Goal: Information Seeking & Learning: Understand process/instructions

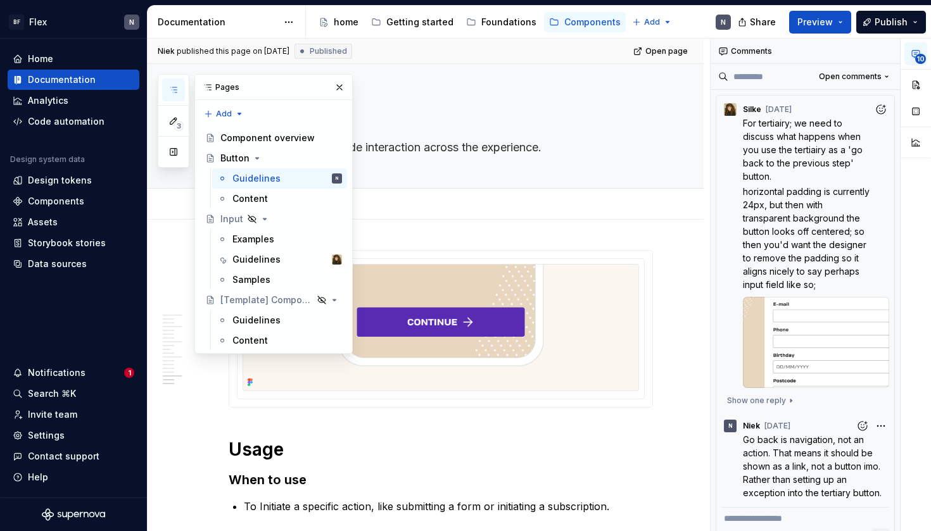
scroll to position [3800, 0]
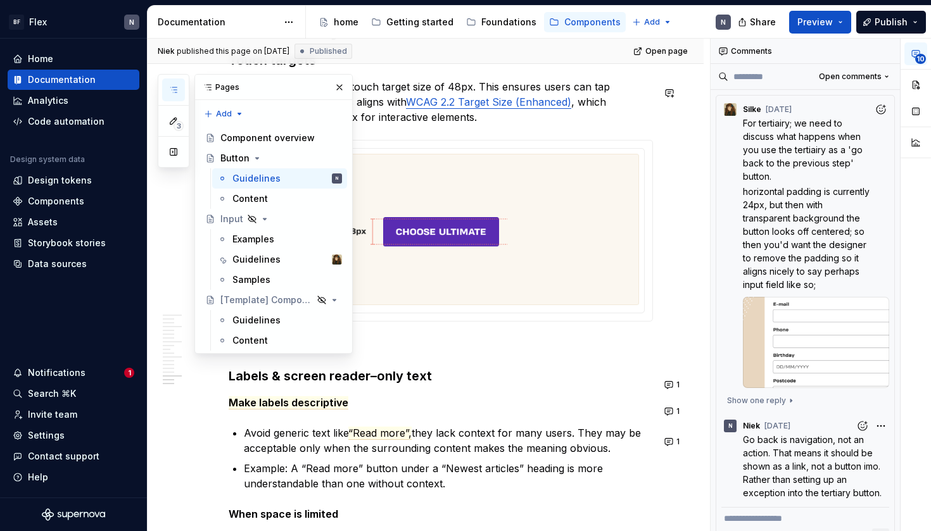
click at [599, 124] on p "Buttons have a minimum touch target size of 48px. This ensures users can tap ac…" at bounding box center [441, 102] width 424 height 46
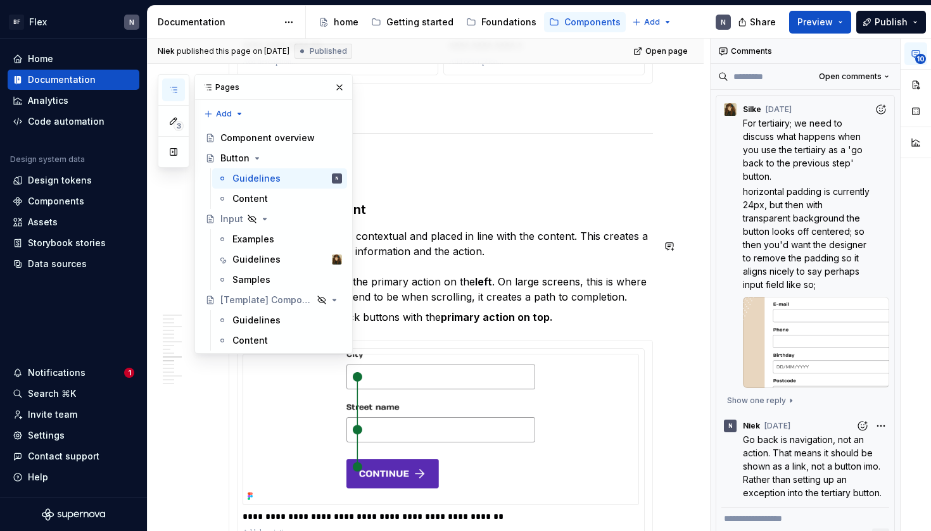
scroll to position [2049, 0]
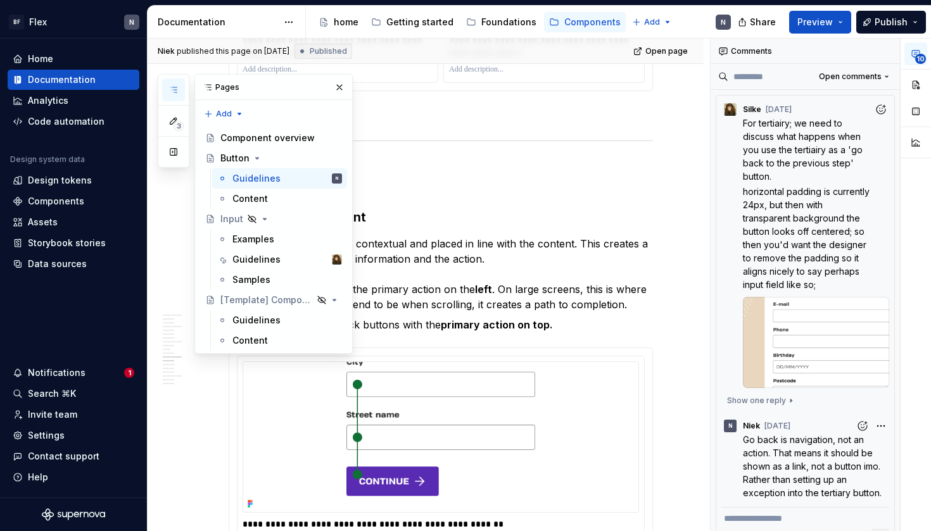
click at [172, 94] on icon "button" at bounding box center [173, 90] width 10 height 10
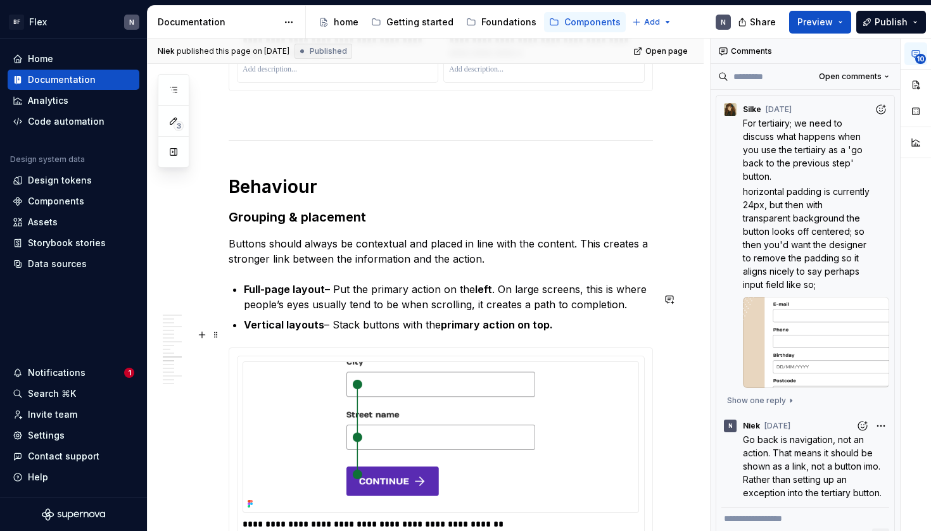
click at [455, 327] on p "Vertical layouts – Stack buttons with the primary action on top." at bounding box center [448, 324] width 409 height 15
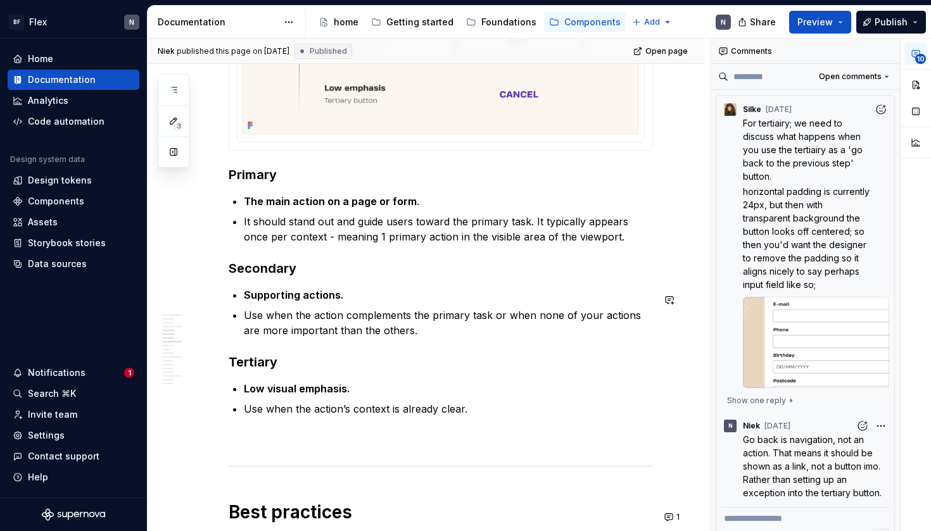
scroll to position [786, 0]
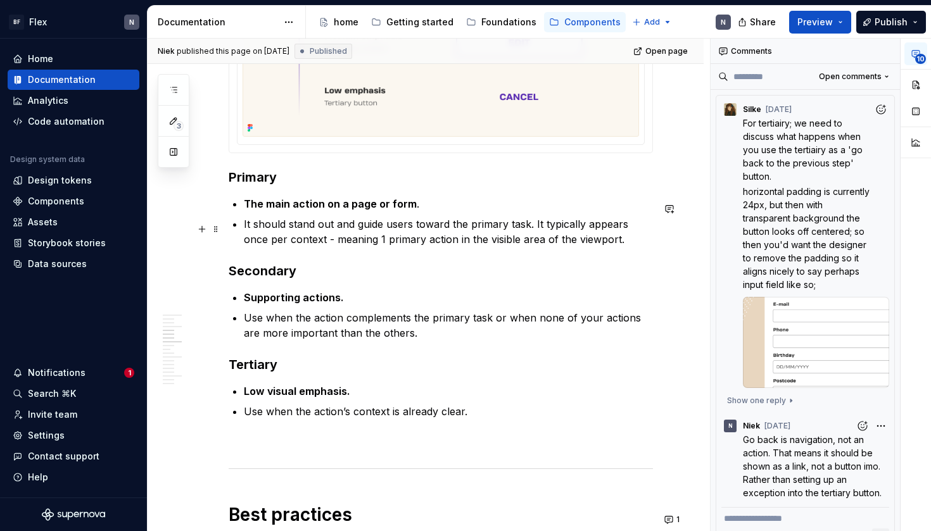
click at [308, 240] on p "It should stand out and guide users toward the primary task. It typically appea…" at bounding box center [448, 232] width 409 height 30
drag, startPoint x: 308, startPoint y: 245, endPoint x: 630, endPoint y: 243, distance: 321.2
click at [630, 243] on p "It should stand out and guide users toward the primary task. It typically appea…" at bounding box center [448, 232] width 409 height 30
drag, startPoint x: 630, startPoint y: 243, endPoint x: 310, endPoint y: 245, distance: 319.9
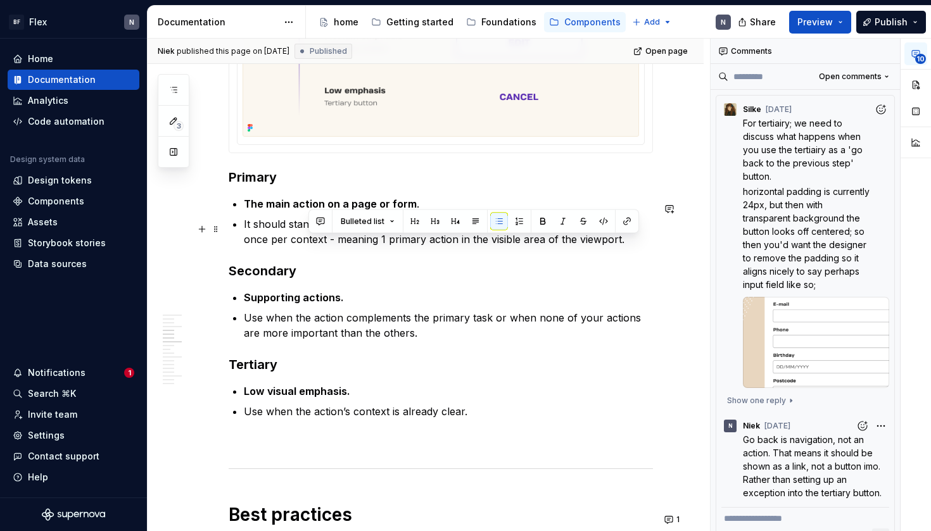
click at [310, 245] on p "It should stand out and guide users toward the primary task. It typically appea…" at bounding box center [448, 232] width 409 height 30
click at [380, 244] on p "It should stand out and guide users toward the primary task. It typically appea…" at bounding box center [448, 232] width 409 height 30
click at [617, 242] on p "It should stand out and guide users toward the primary task. It typically appea…" at bounding box center [448, 232] width 409 height 30
click at [305, 243] on p "It should stand out and guide users toward the primary task. It typically appea…" at bounding box center [448, 232] width 409 height 30
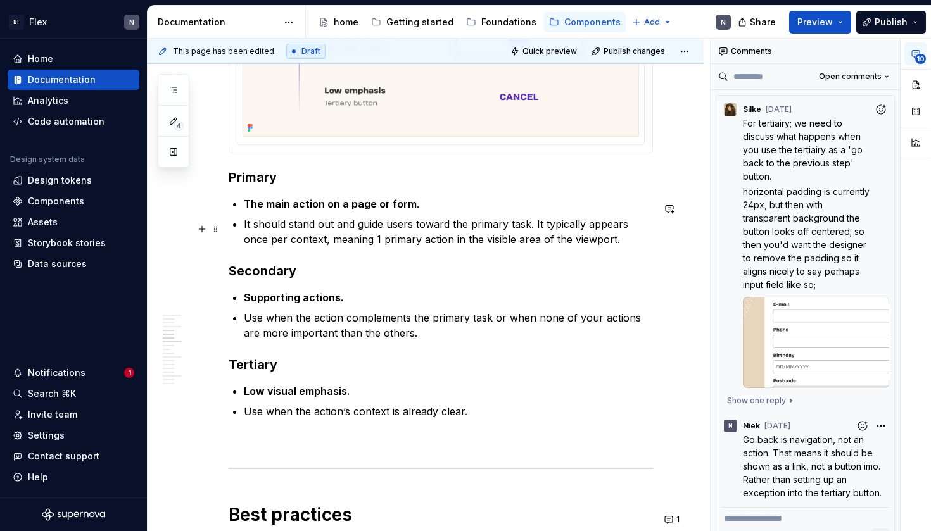
click at [535, 242] on p "It should stand out and guide users toward the primary task. It typically appea…" at bounding box center [448, 232] width 409 height 30
type textarea "*"
